Goal: Register for event/course

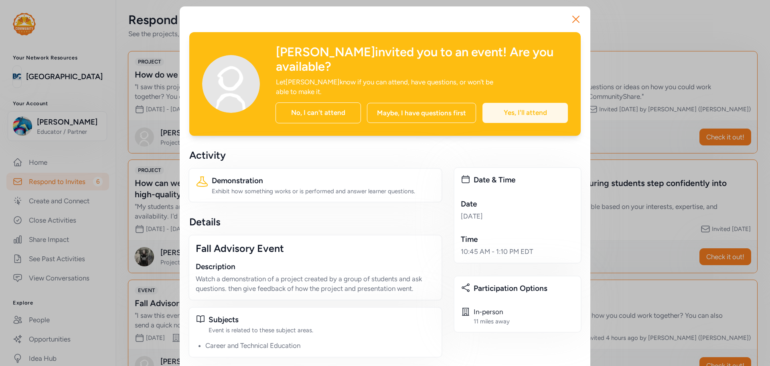
click at [517, 103] on div "Yes, I'll attend" at bounding box center [525, 113] width 85 height 20
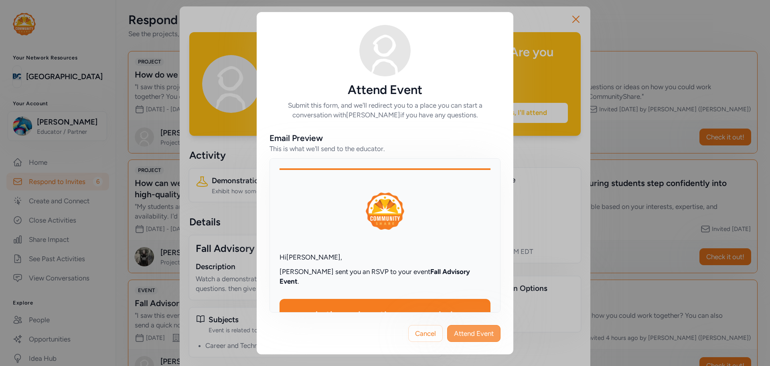
click at [485, 329] on span "Attend Event" at bounding box center [474, 333] width 40 height 10
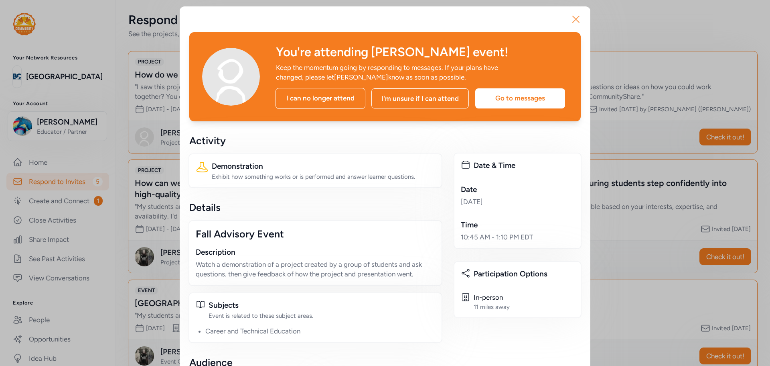
click at [572, 17] on icon "button" at bounding box center [576, 19] width 13 height 13
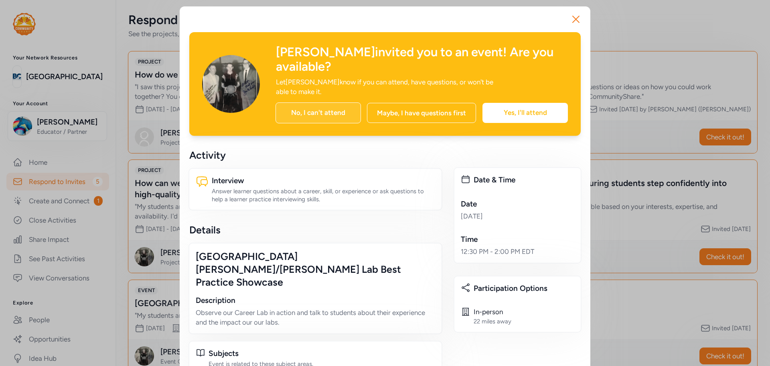
click at [343, 102] on div "No, I can't attend" at bounding box center [318, 112] width 85 height 21
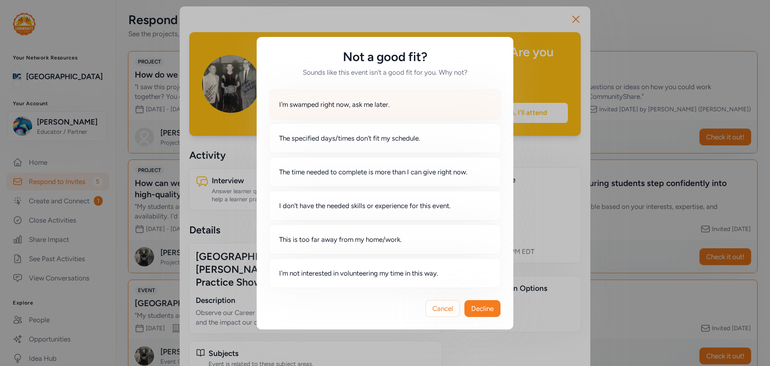
click at [378, 113] on div "I'm swamped right now, ask me later." at bounding box center [385, 104] width 232 height 30
click at [493, 313] on span "Decline" at bounding box center [482, 308] width 22 height 10
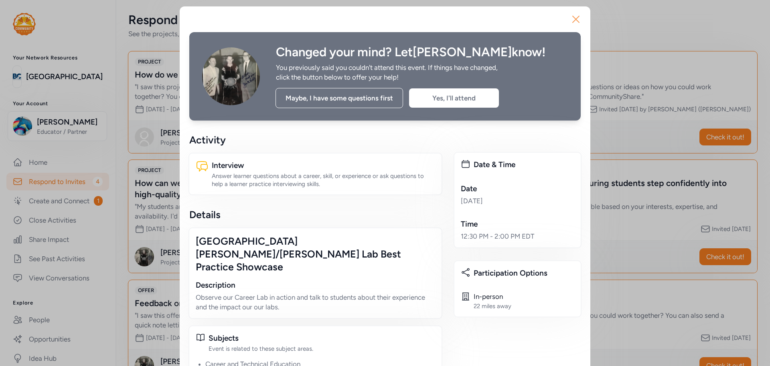
click at [577, 16] on icon "button" at bounding box center [576, 19] width 13 height 13
